Goal: Information Seeking & Learning: Learn about a topic

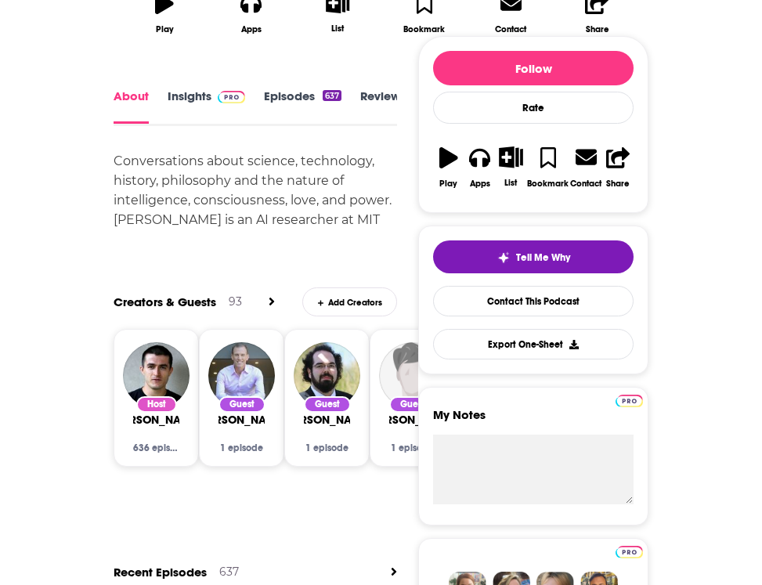
scroll to position [577, 0]
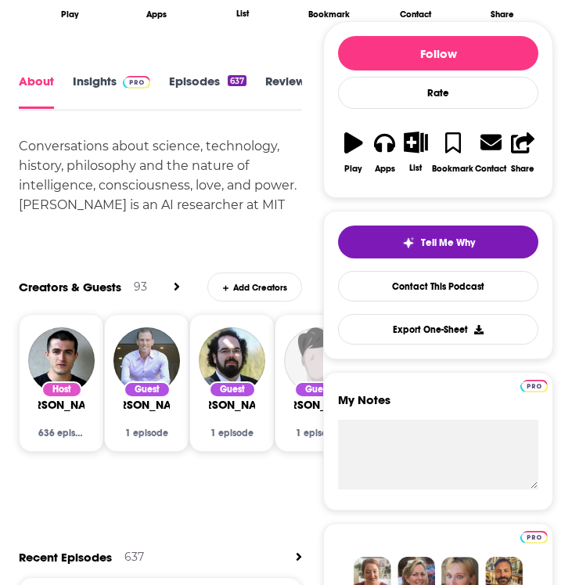
click at [177, 208] on div "Conversations about science, technology, history, philosophy and the nature of …" at bounding box center [160, 185] width 283 height 98
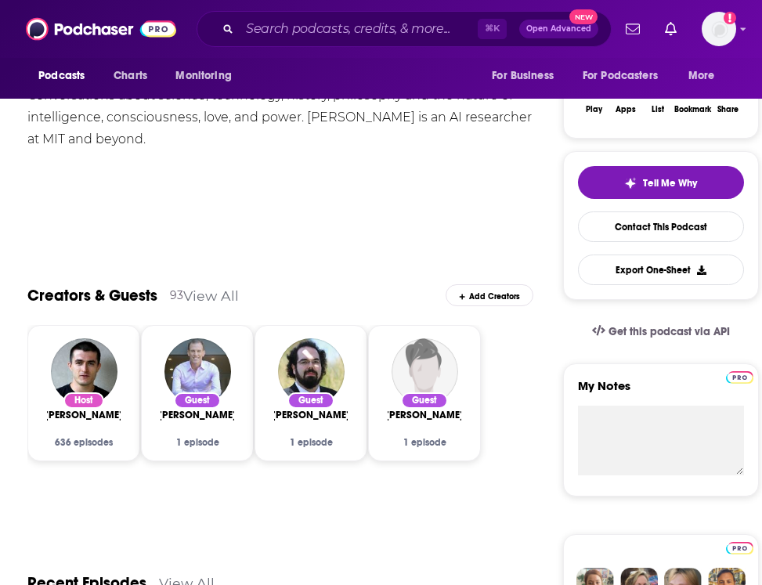
scroll to position [0, 0]
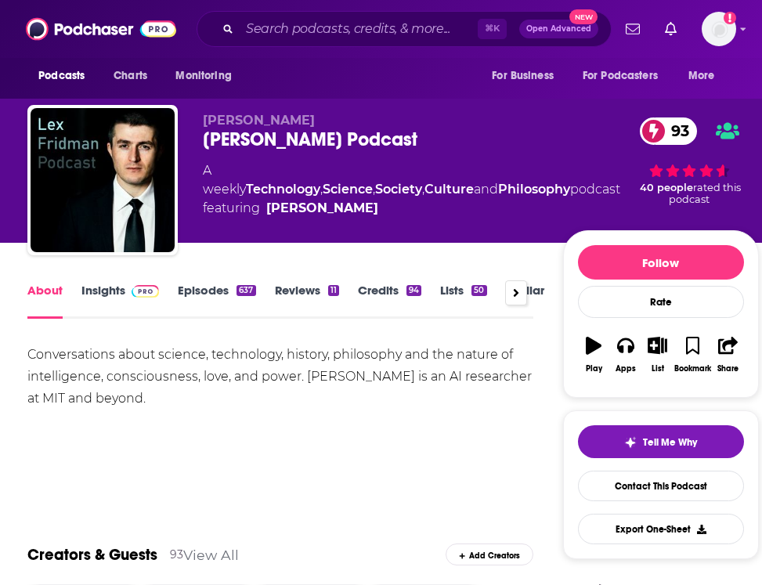
click at [110, 291] on link "Insights" at bounding box center [119, 301] width 77 height 36
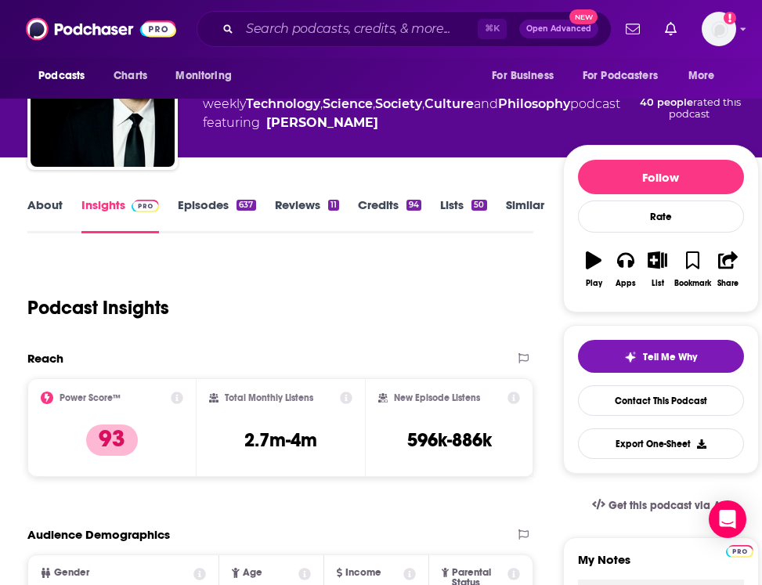
scroll to position [76, 0]
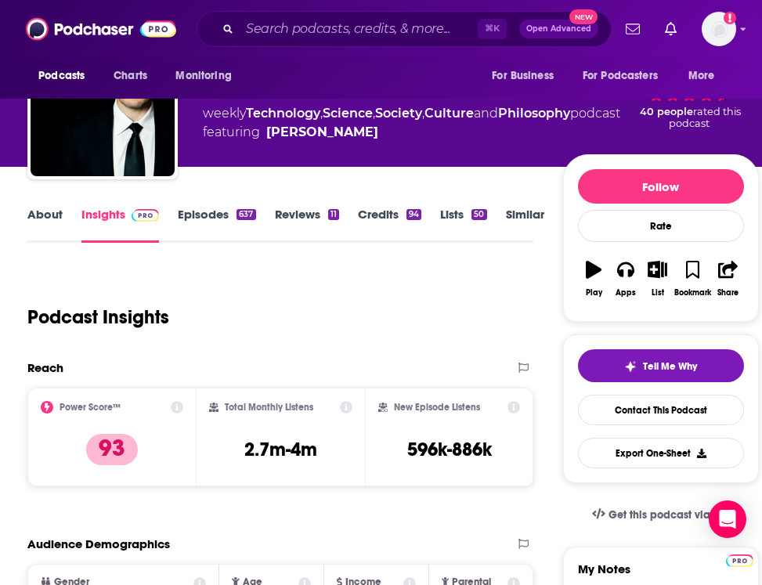
click at [37, 222] on link "About" at bounding box center [44, 225] width 35 height 36
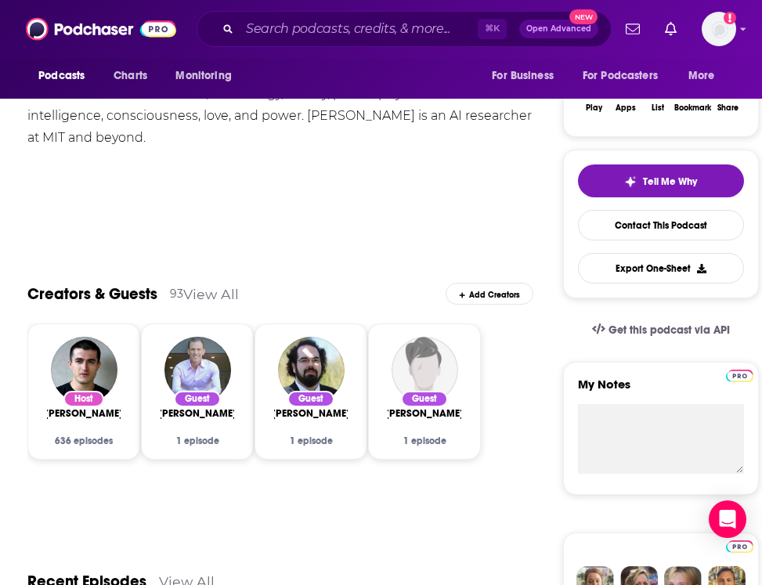
scroll to position [281, 0]
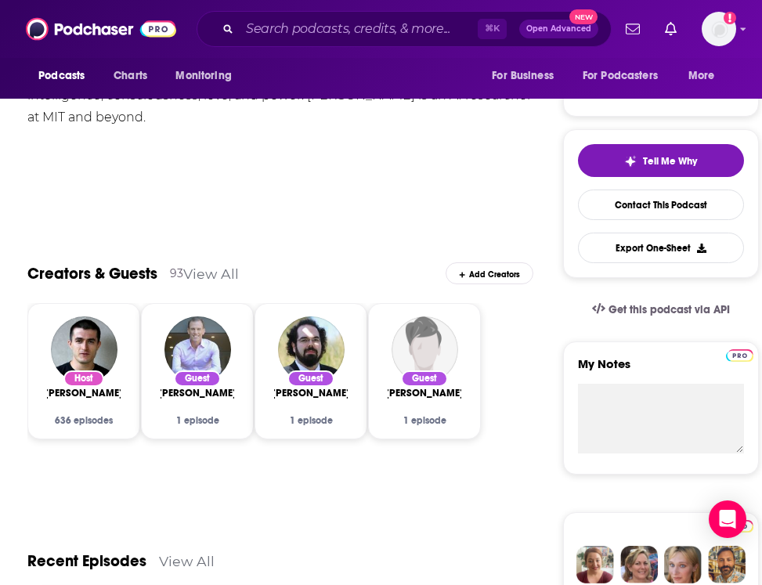
click at [90, 386] on div "Host" at bounding box center [83, 378] width 41 height 16
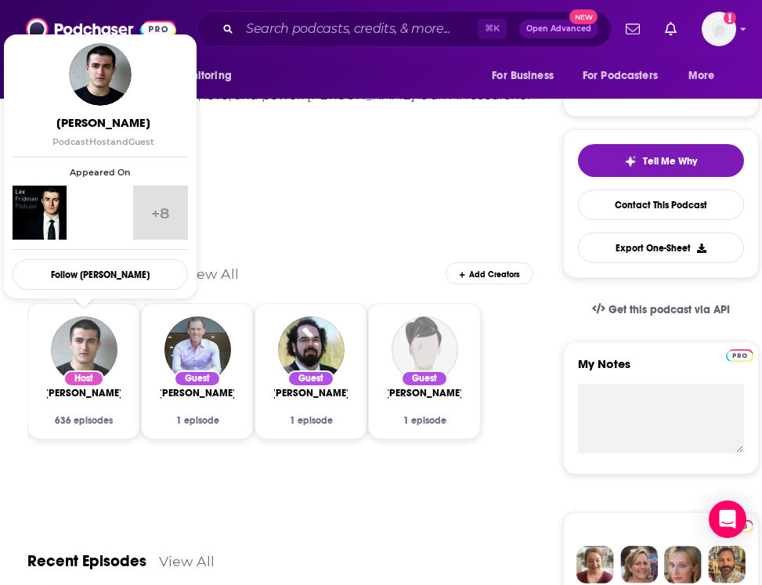
click at [92, 344] on img "Lex Fridman" at bounding box center [84, 349] width 67 height 67
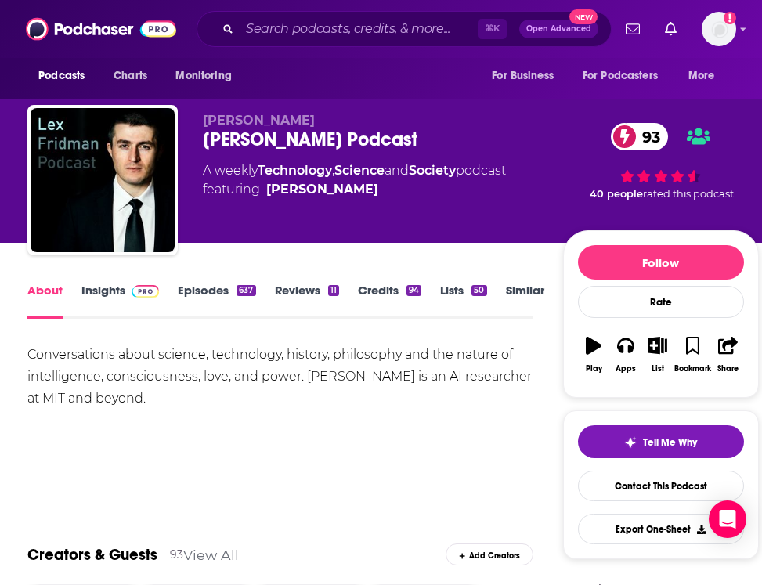
click at [96, 292] on link "Insights" at bounding box center [119, 301] width 77 height 36
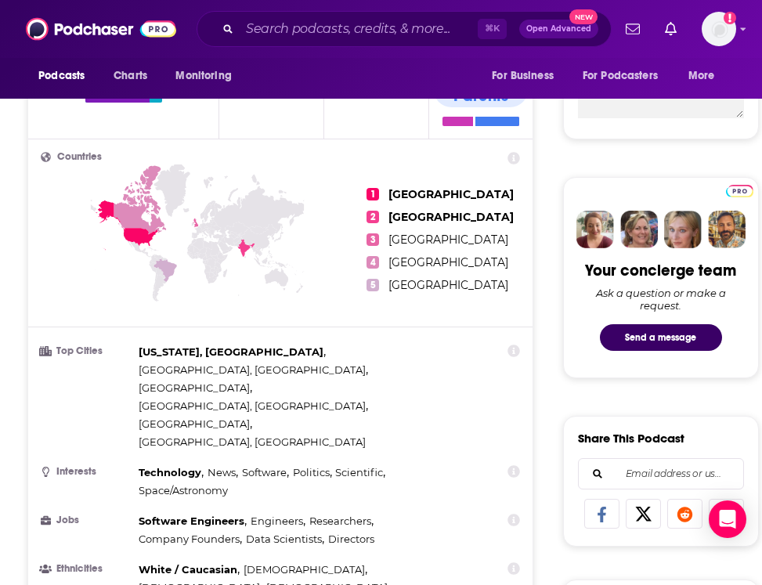
scroll to position [633, 0]
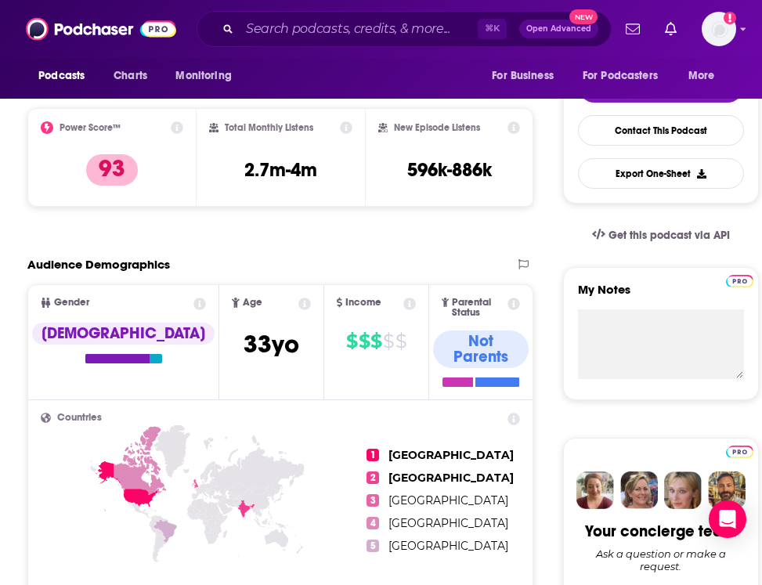
scroll to position [245, 0]
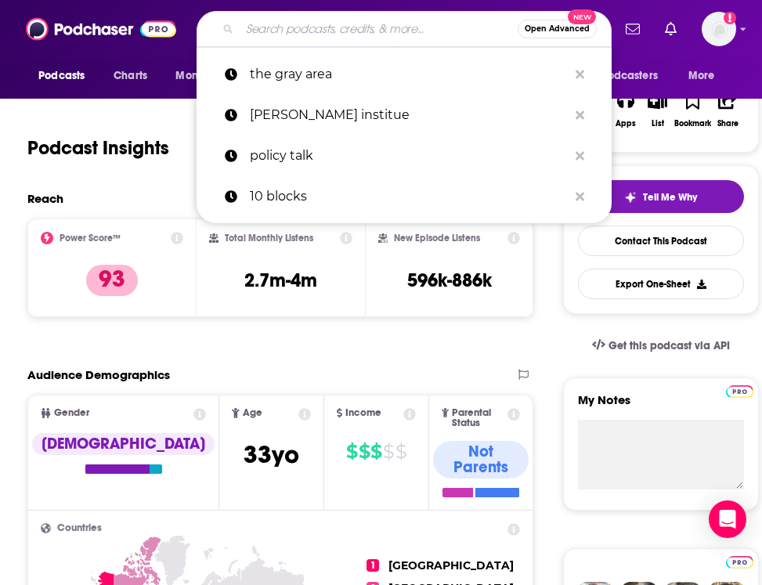
click at [272, 33] on input "Search podcasts, credits, & more..." at bounding box center [379, 28] width 278 height 25
paste input "The Daily"
type input "The Daily"
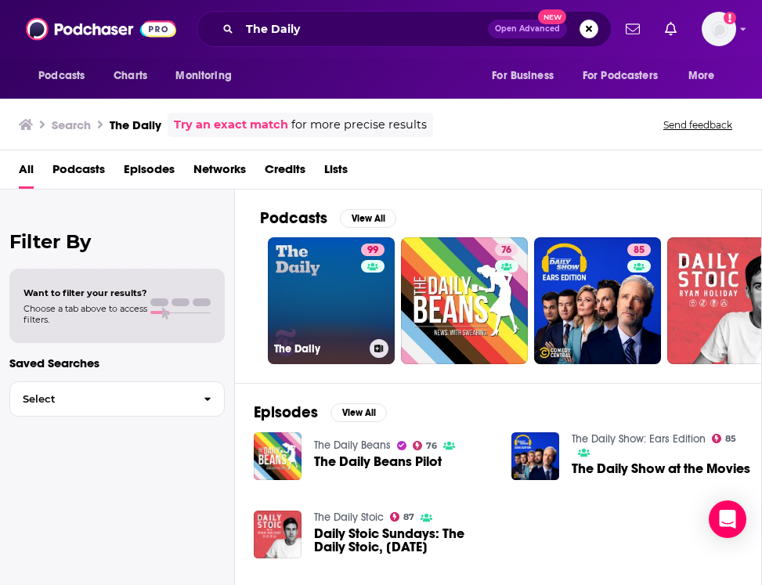
click at [295, 254] on link "99 The Daily" at bounding box center [331, 300] width 127 height 127
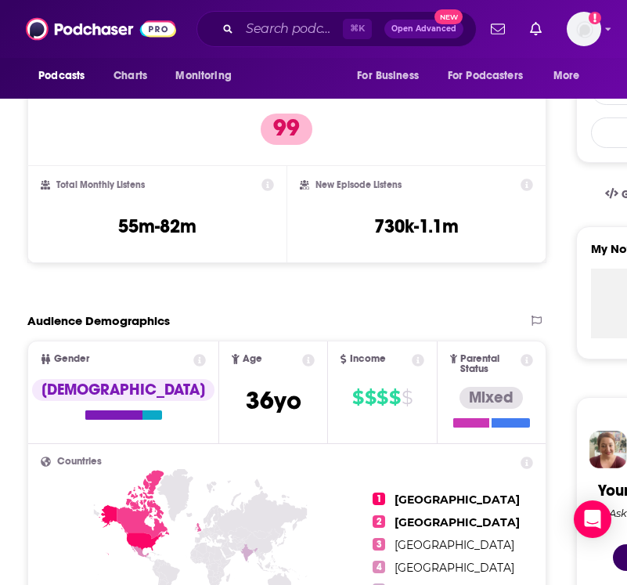
scroll to position [309, 0]
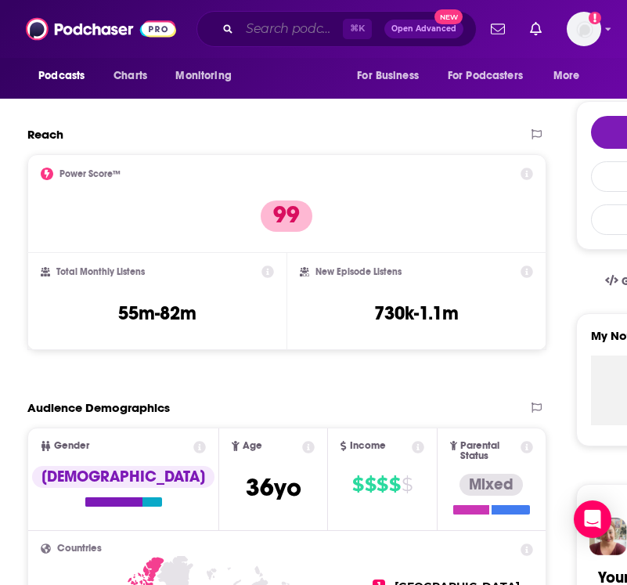
click at [274, 35] on input "Search podcasts, credits, & more..." at bounding box center [291, 28] width 103 height 25
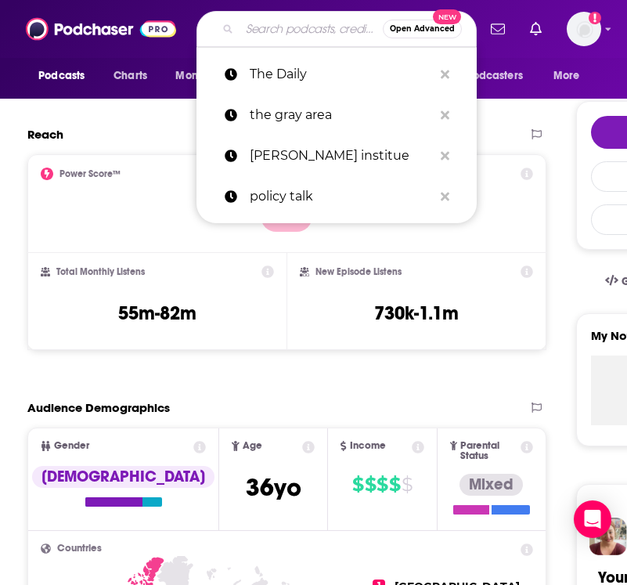
paste input "The Gray Area (Vox Podcasts)"
type input "The Gray Area (Vox Podcasts)"
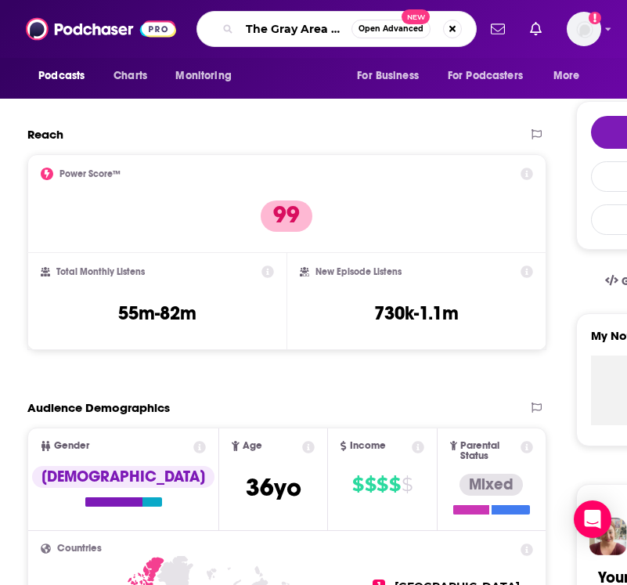
scroll to position [0, 69]
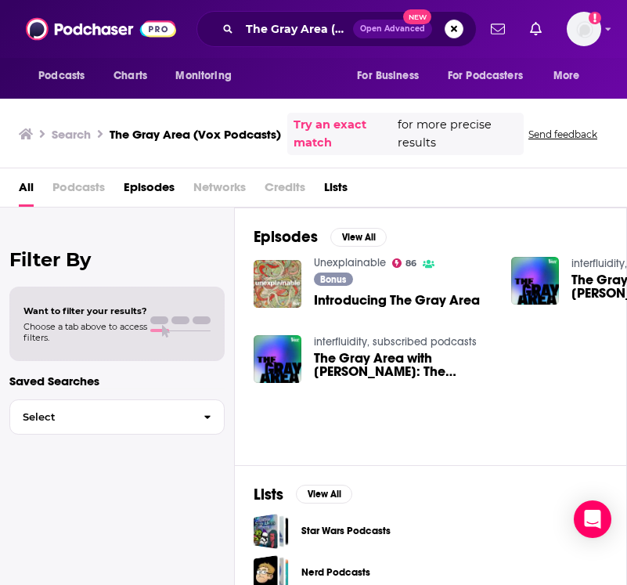
click at [398, 372] on span "The Gray Area with Sean Illing: The existential struggle of being Black" at bounding box center [403, 364] width 178 height 27
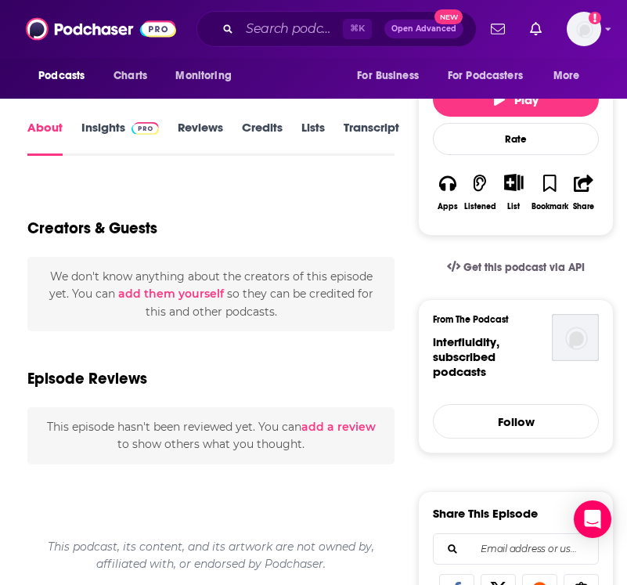
scroll to position [306, 0]
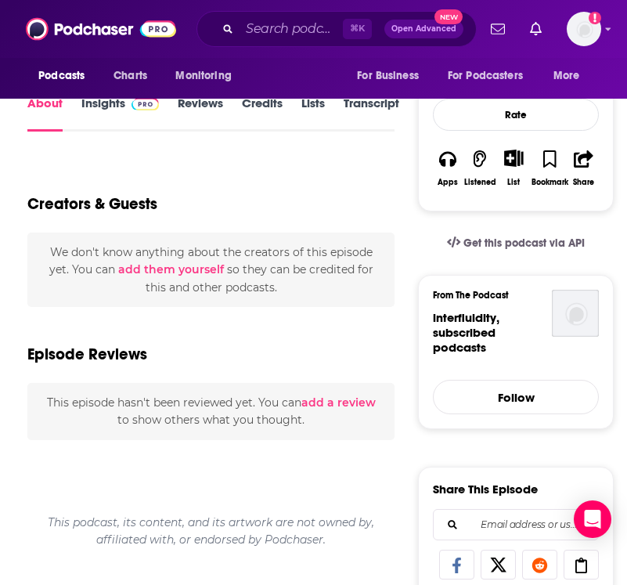
click at [103, 114] on link "Insights" at bounding box center [119, 113] width 77 height 36
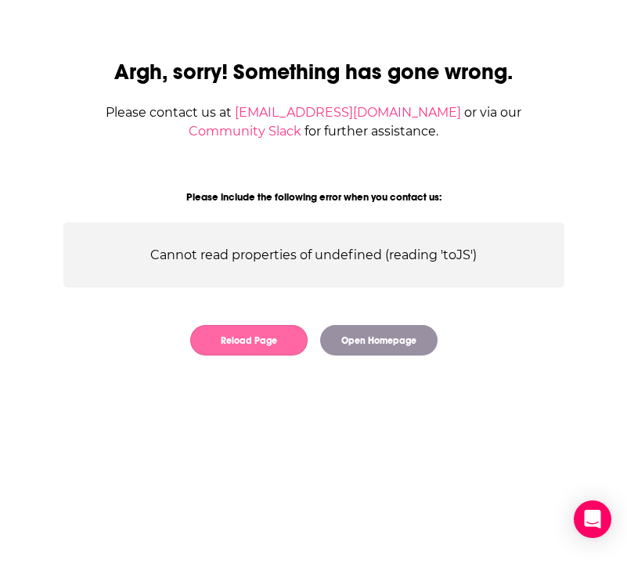
click at [258, 343] on button "Reload Page" at bounding box center [248, 340] width 117 height 31
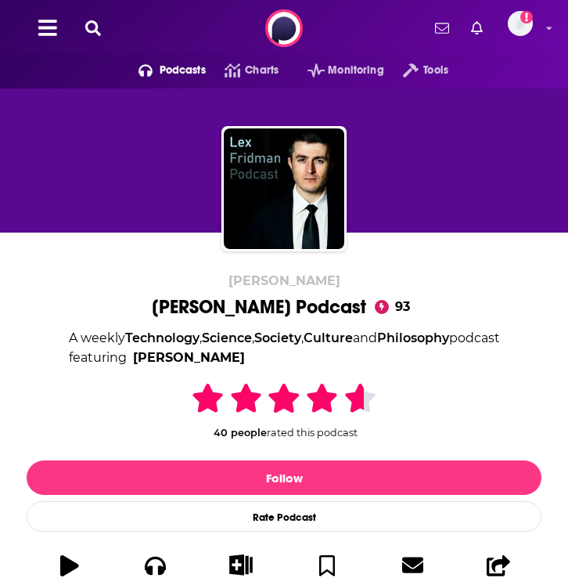
click at [92, 25] on icon at bounding box center [93, 28] width 16 height 16
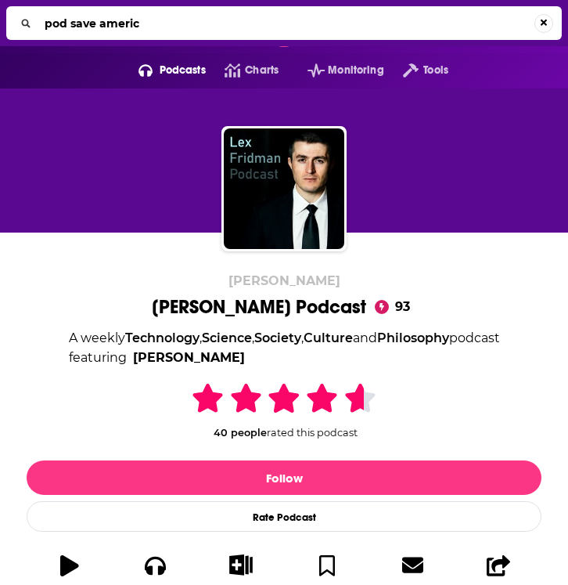
type input "pod save america"
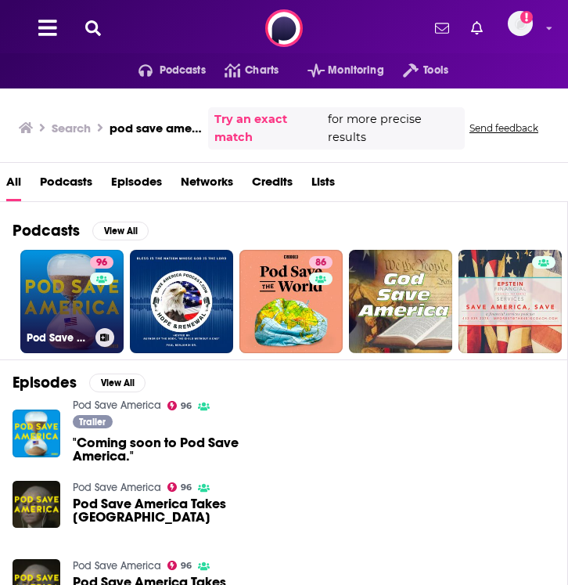
click at [67, 292] on link "96 Pod Save America" at bounding box center [71, 301] width 103 height 103
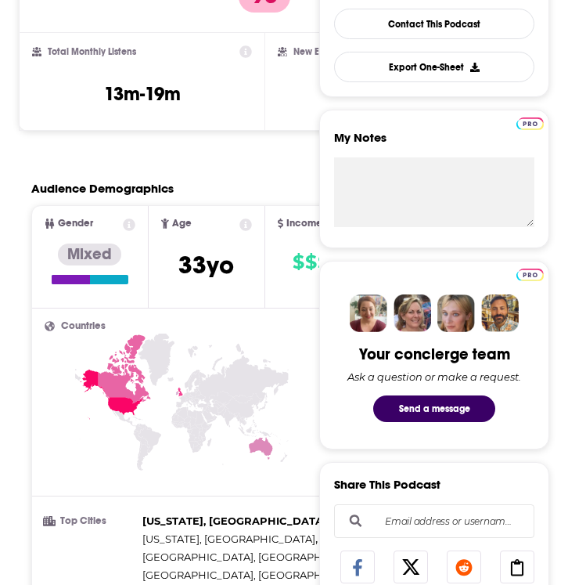
scroll to position [495, 0]
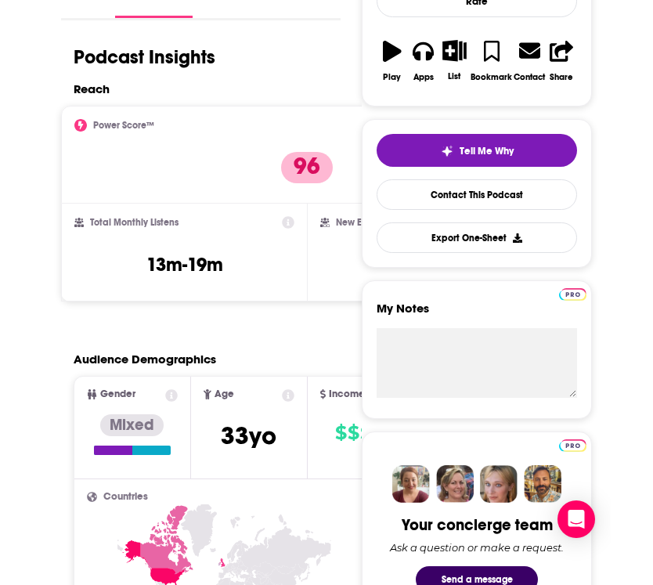
scroll to position [286, 0]
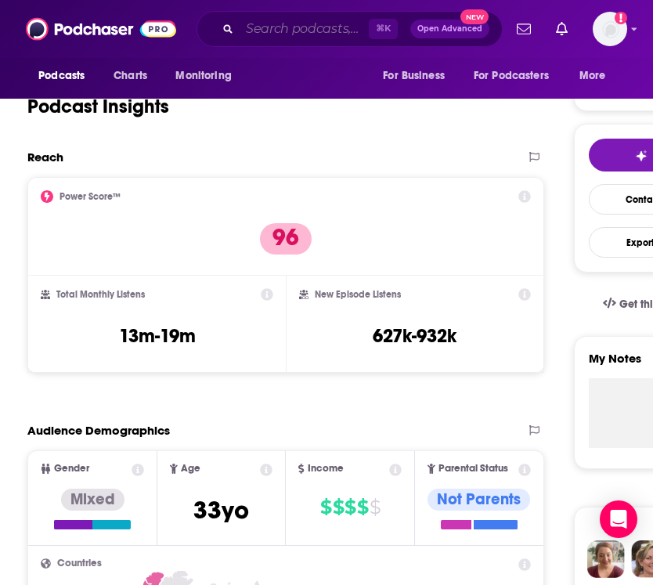
click at [301, 34] on input "Search podcasts, credits, & more..." at bounding box center [304, 28] width 129 height 25
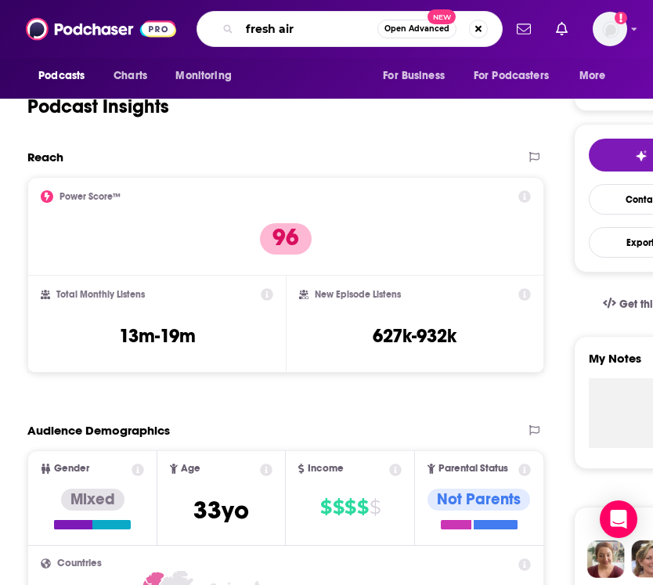
type input "fresh air"
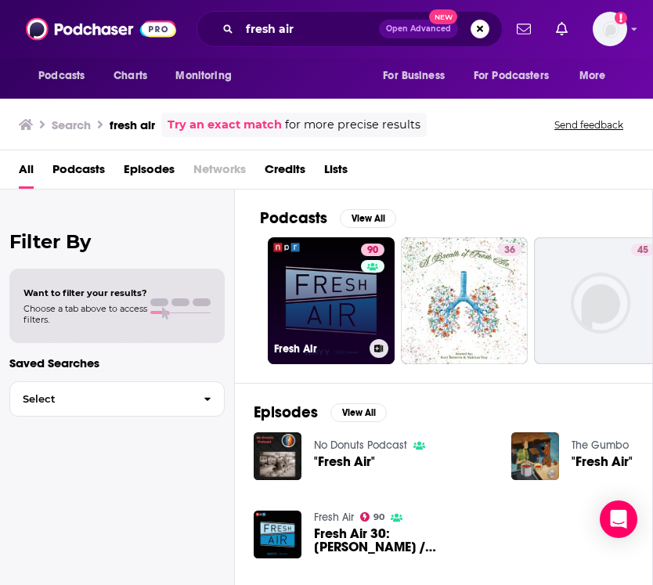
click at [302, 346] on h3 "Fresh Air" at bounding box center [318, 348] width 89 height 13
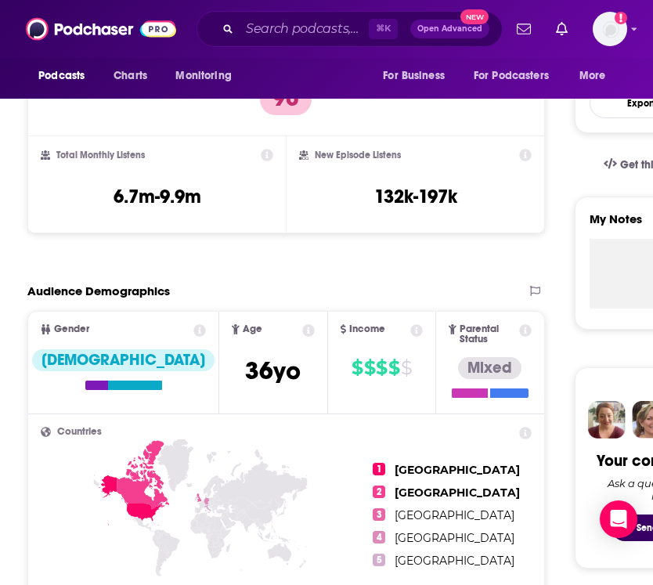
scroll to position [333, 0]
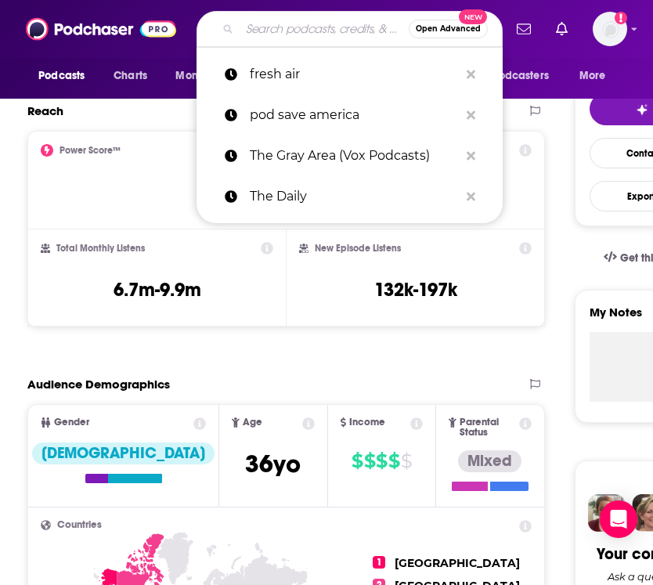
click at [265, 34] on input "Search podcasts, credits, & more..." at bounding box center [324, 28] width 169 height 25
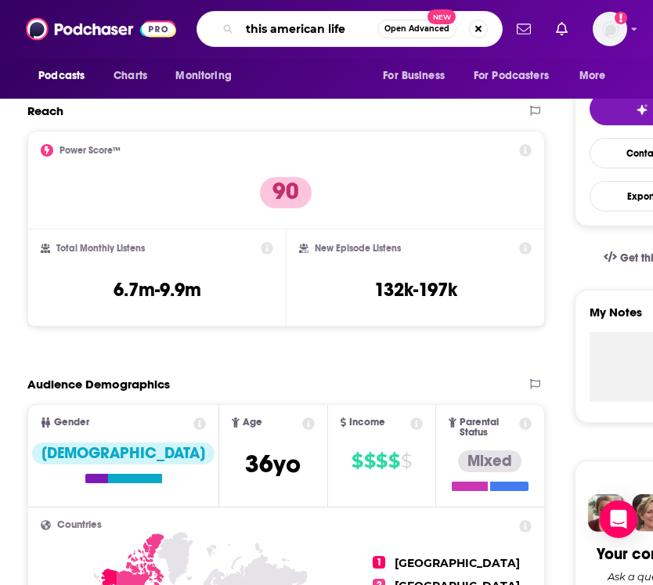
type input "this american life"
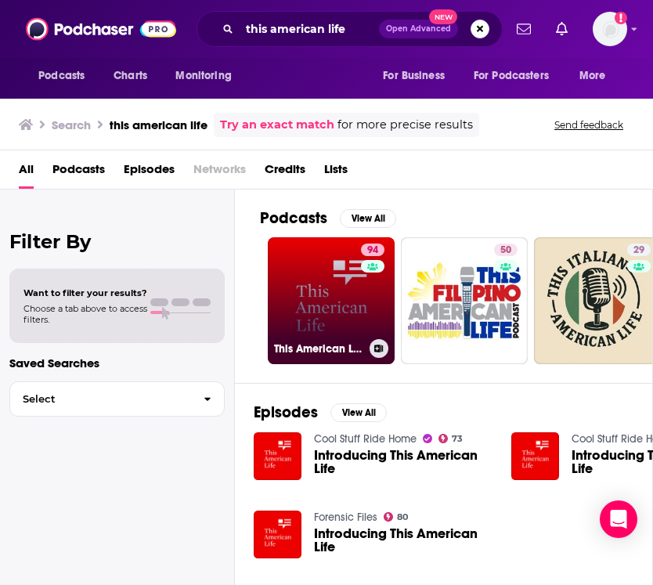
click at [348, 330] on link "94 This American Life" at bounding box center [331, 300] width 127 height 127
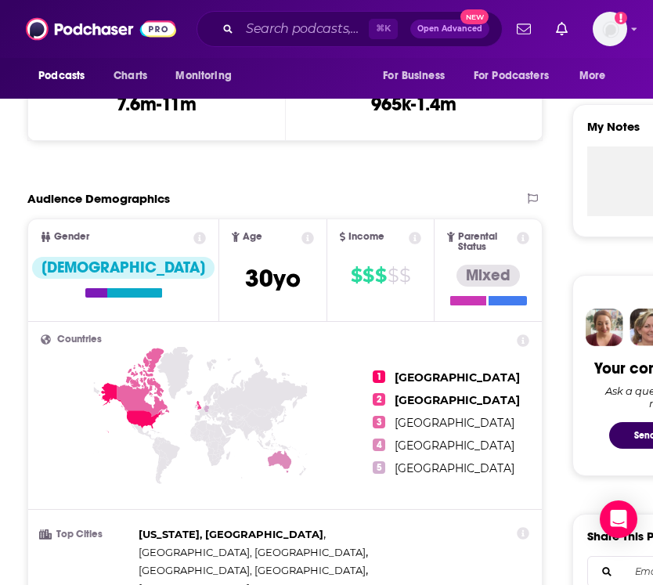
scroll to position [802, 0]
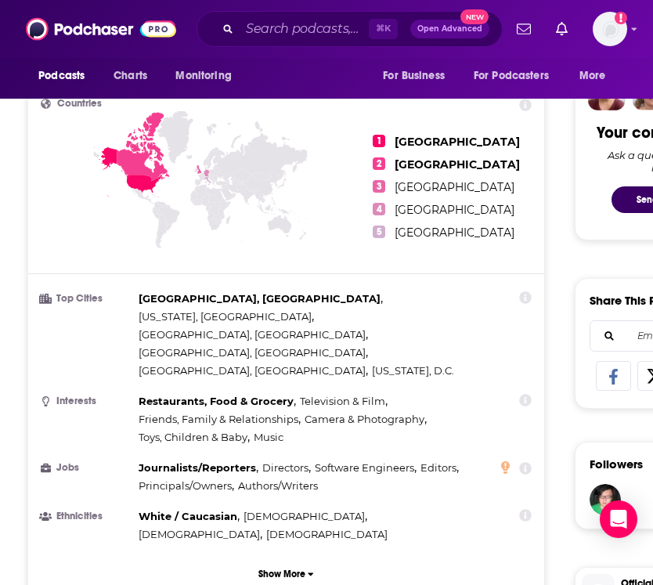
scroll to position [788, 0]
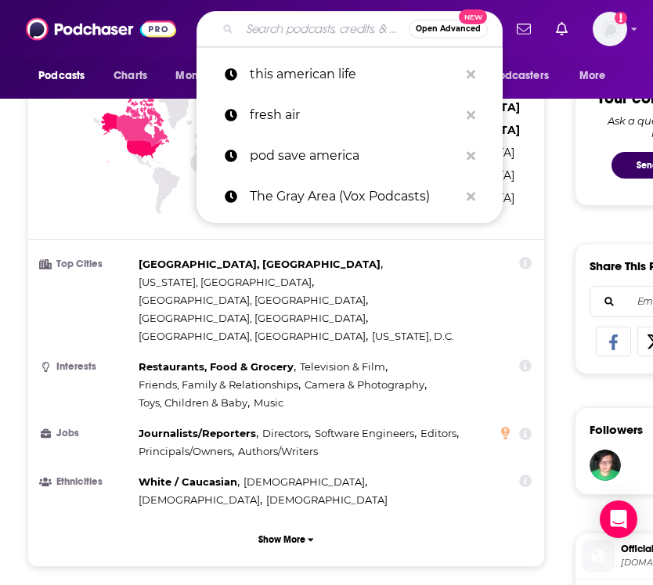
click at [285, 27] on input "Search podcasts, credits, & more..." at bounding box center [324, 28] width 169 height 25
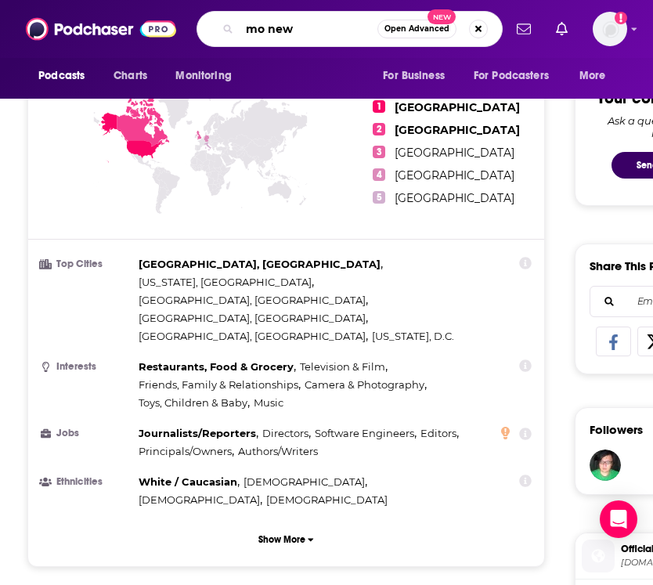
type input "mo news"
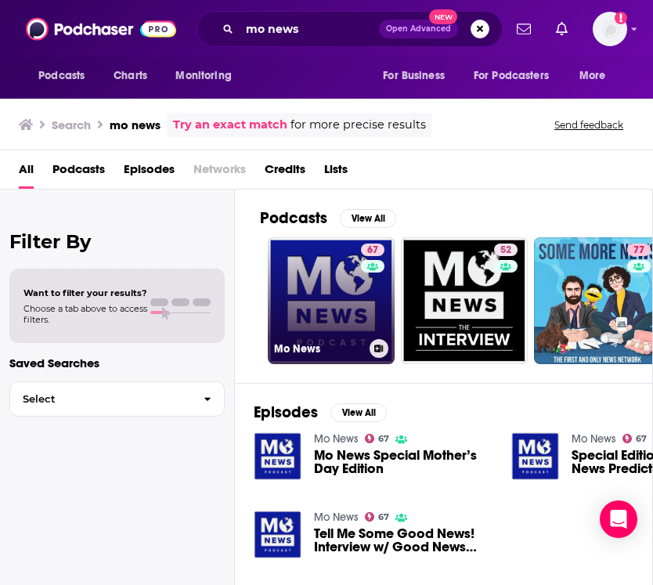
click at [304, 276] on link "67 Mo News" at bounding box center [331, 300] width 127 height 127
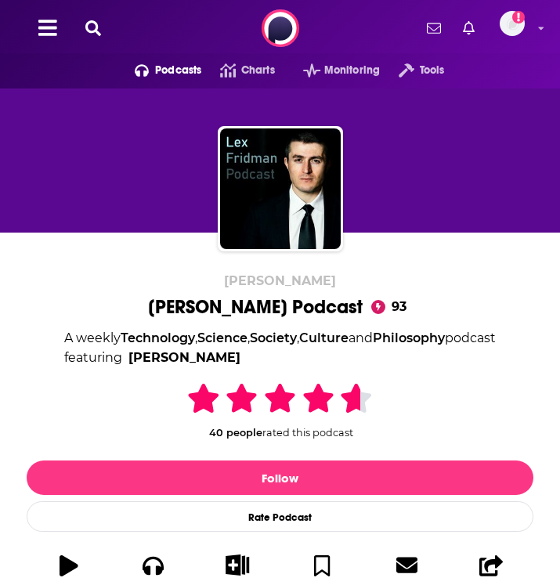
click at [81, 24] on button at bounding box center [93, 29] width 25 height 18
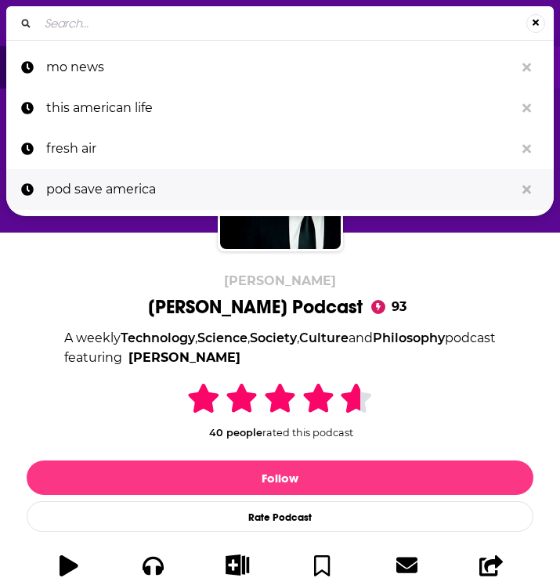
click at [111, 183] on p "pod save america" at bounding box center [280, 189] width 468 height 41
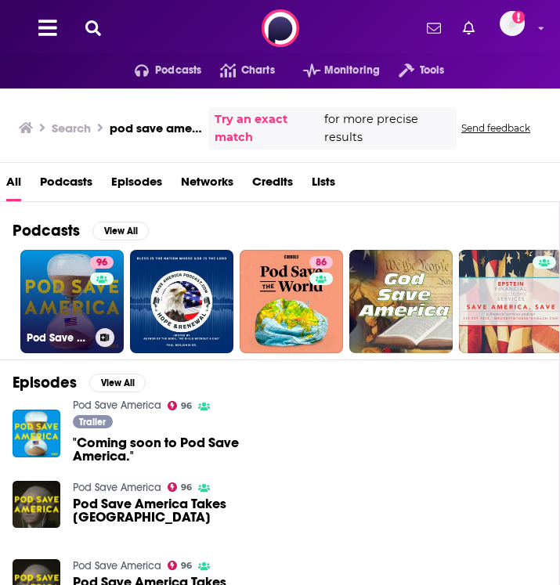
click at [62, 315] on link "96 Pod Save America" at bounding box center [71, 301] width 103 height 103
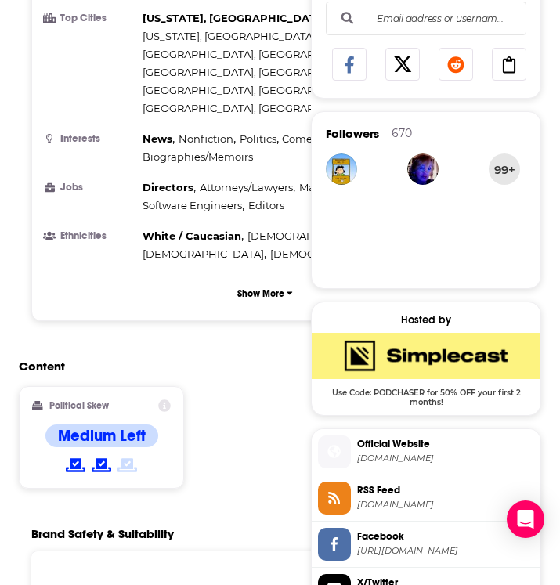
scroll to position [815, 0]
